Goal: Navigation & Orientation: Find specific page/section

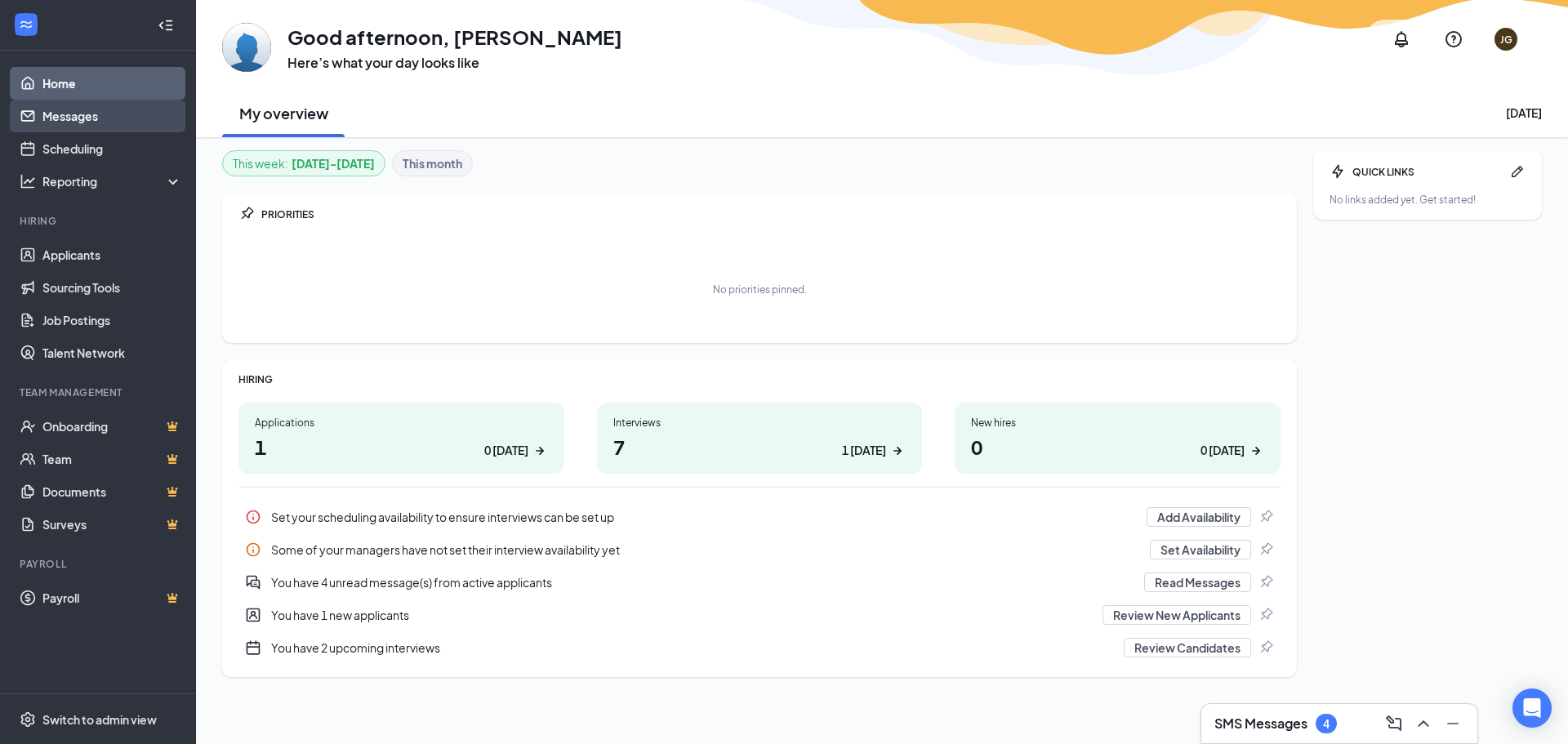
click at [108, 109] on link "Messages" at bounding box center [112, 116] width 140 height 32
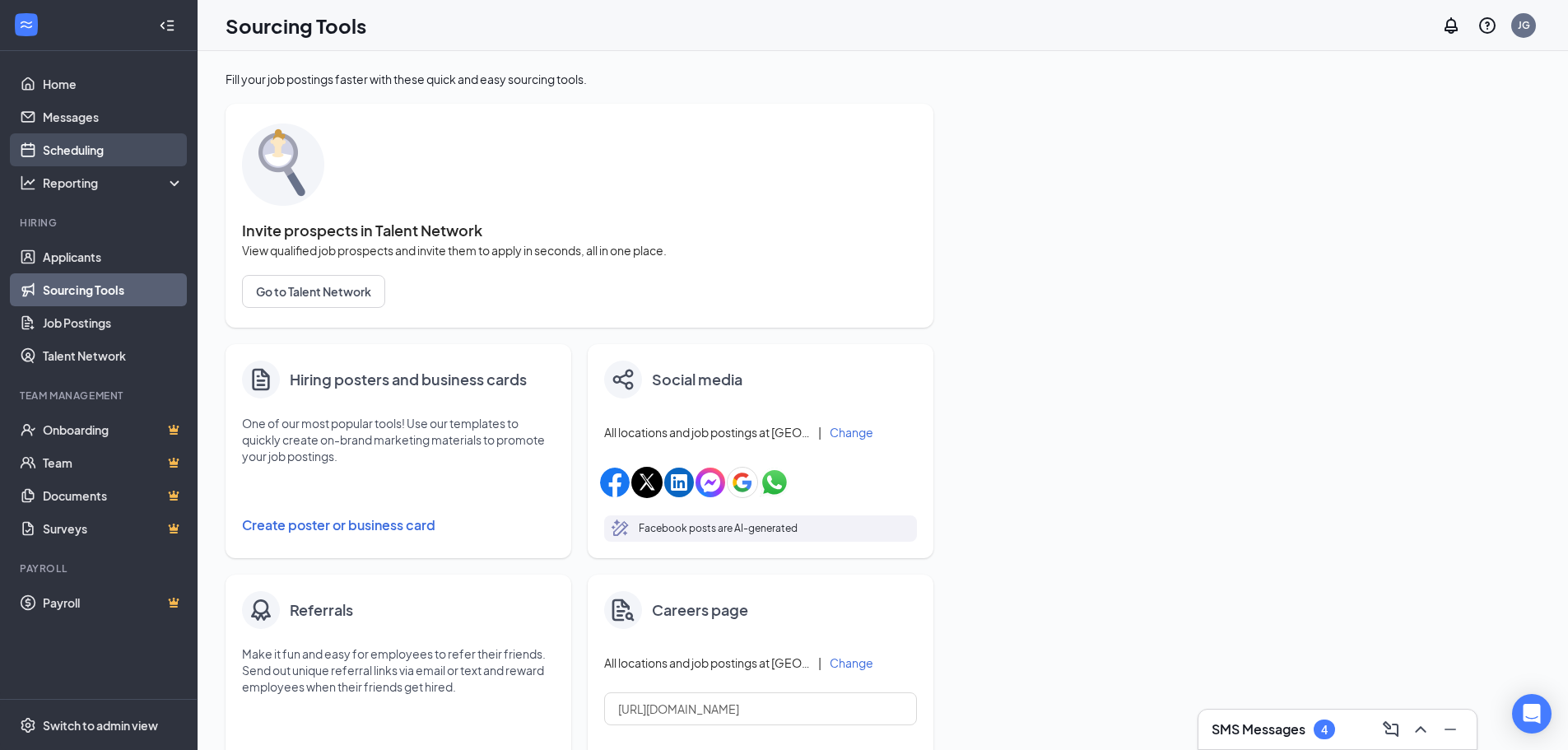
click at [91, 159] on link "Scheduling" at bounding box center [113, 149] width 141 height 33
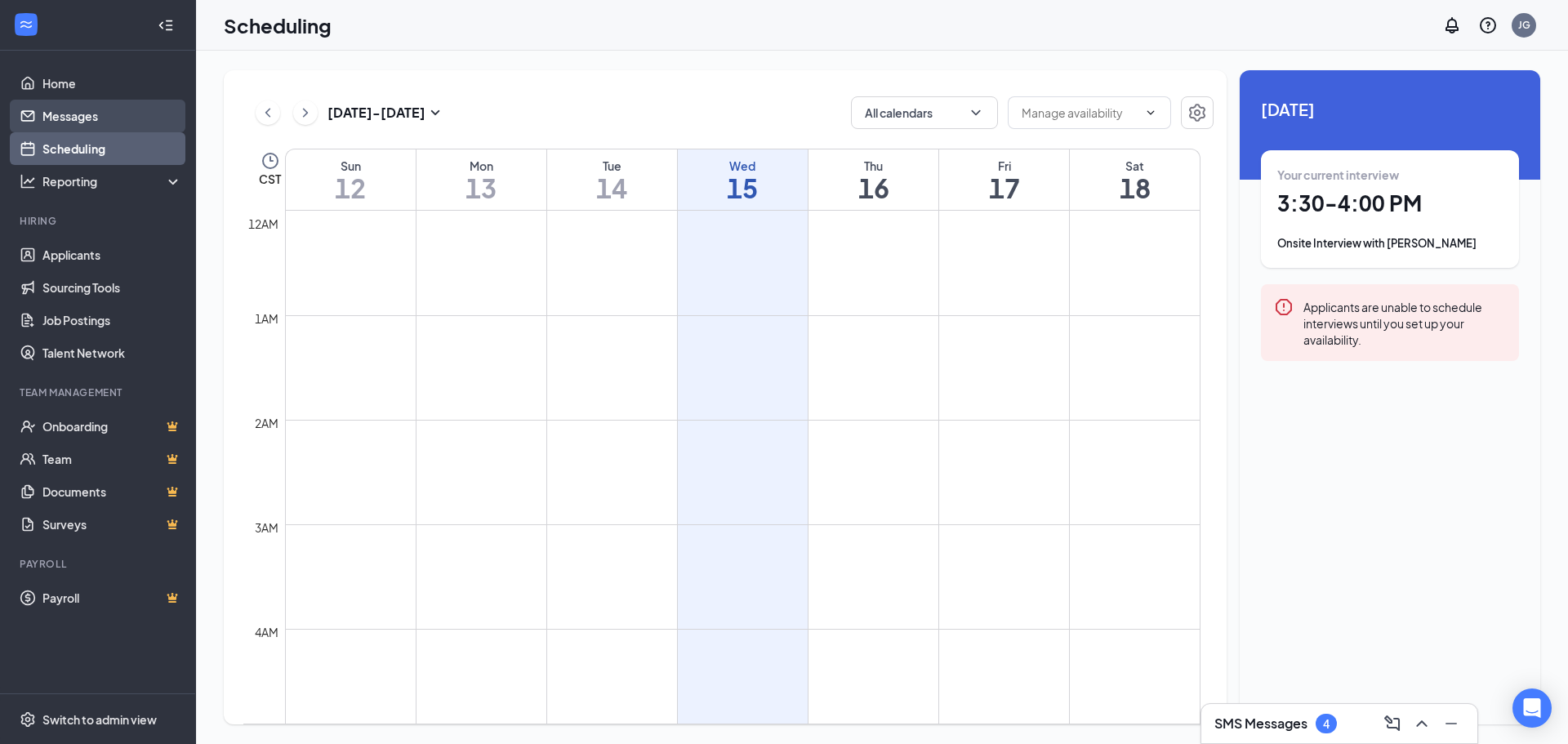
scroll to position [802, 0]
click at [90, 119] on link "Messages" at bounding box center [112, 116] width 140 height 32
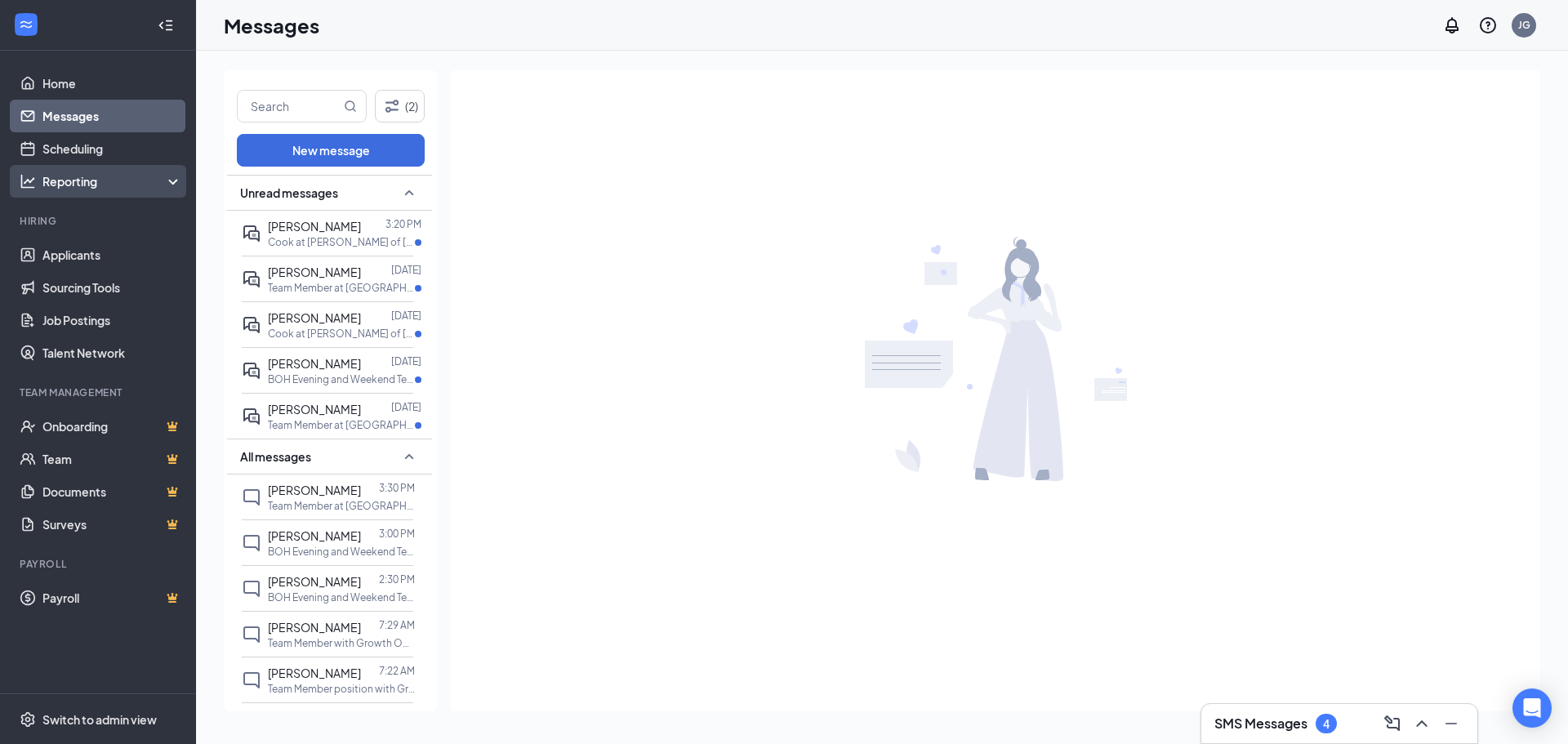
click at [88, 191] on div "Reporting" at bounding box center [98, 180] width 196 height 32
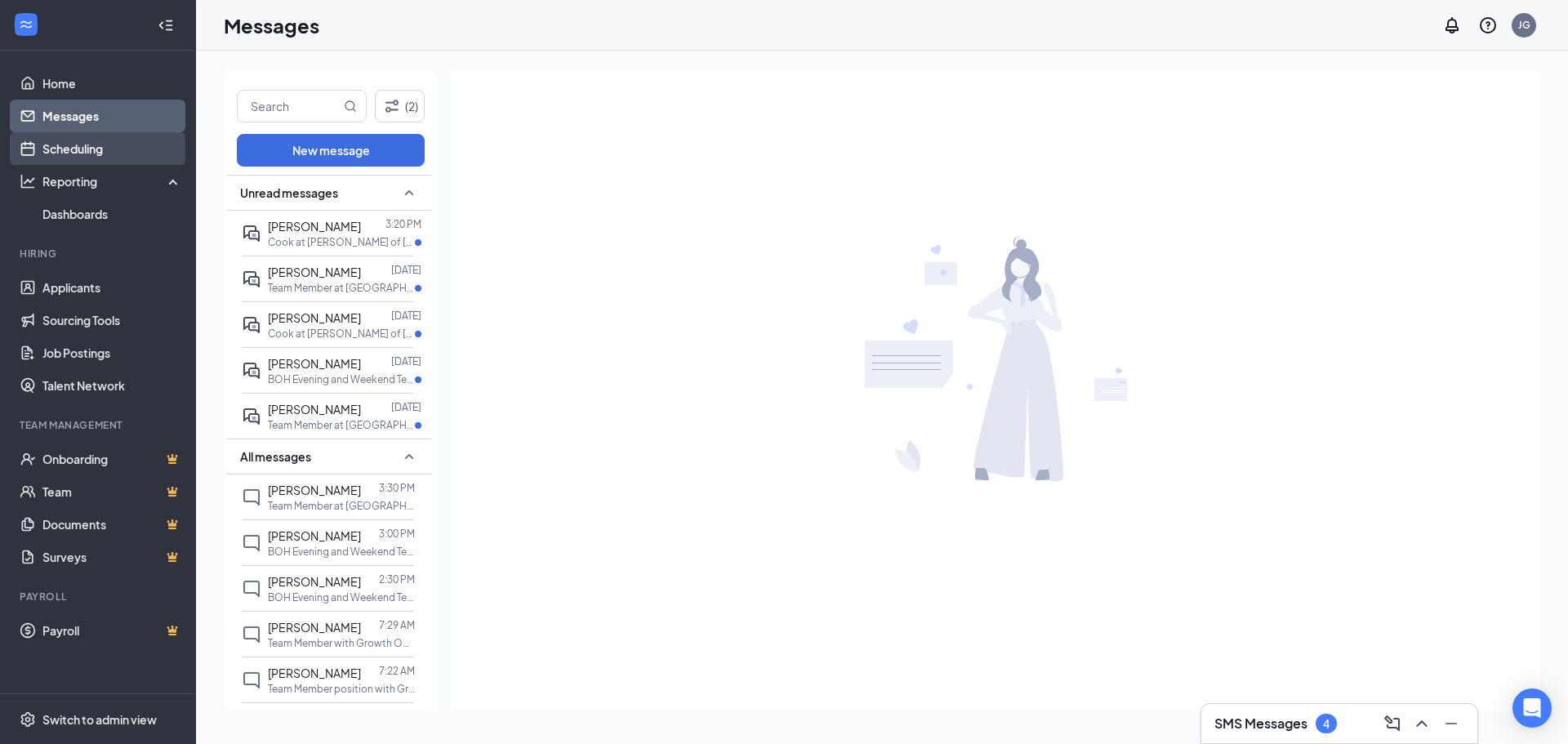
click at [91, 155] on link "Scheduling" at bounding box center [112, 148] width 140 height 32
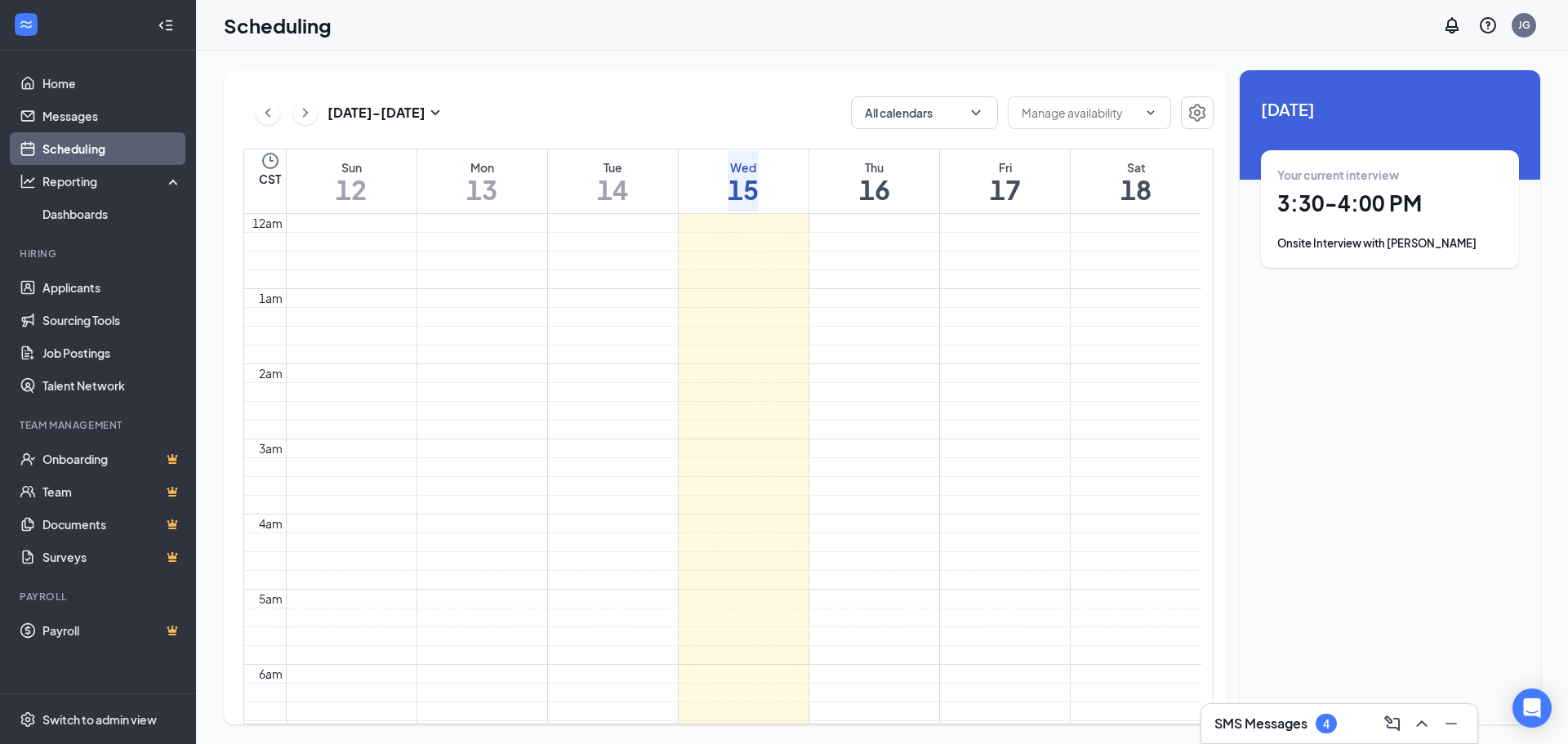
scroll to position [802, 0]
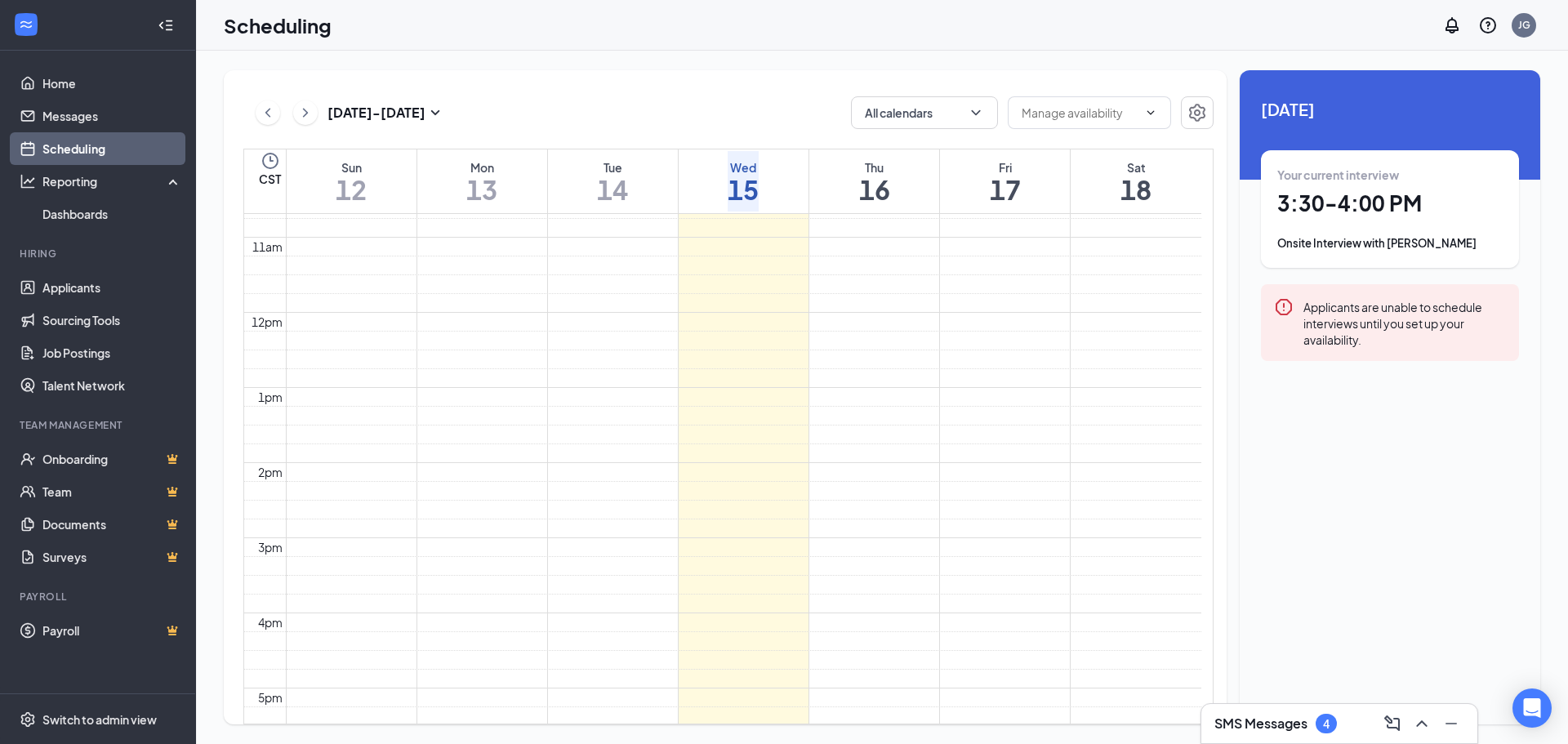
click at [1375, 247] on div "Onsite Interview with Greysi Prato" at bounding box center [1389, 243] width 225 height 17
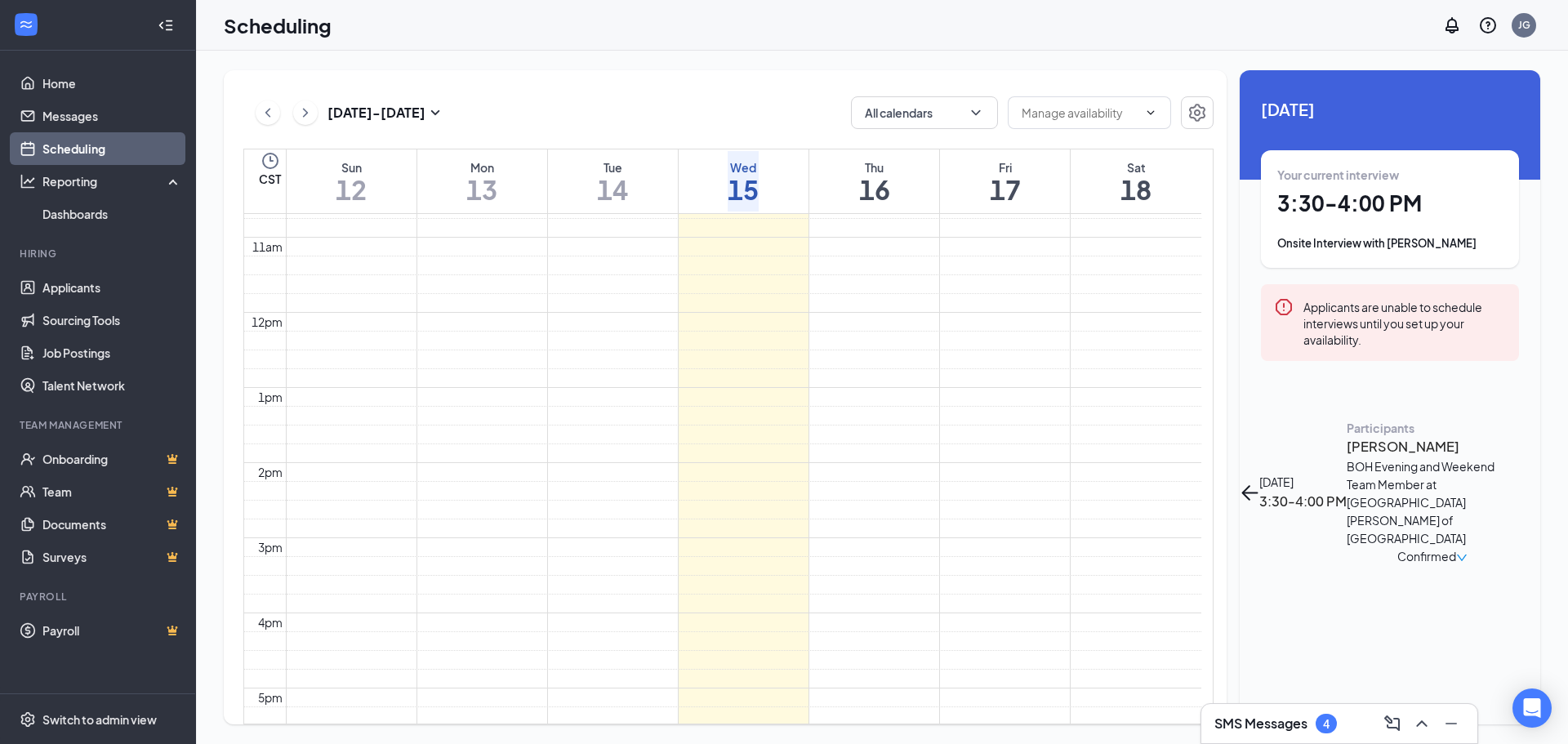
click at [1347, 436] on h3 "Greysi Prato" at bounding box center [1432, 446] width 171 height 21
